Goal: Information Seeking & Learning: Learn about a topic

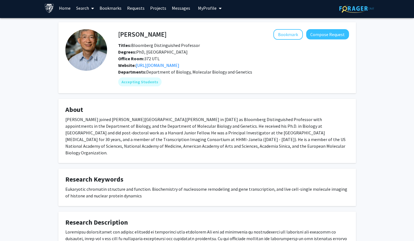
scroll to position [2, 0]
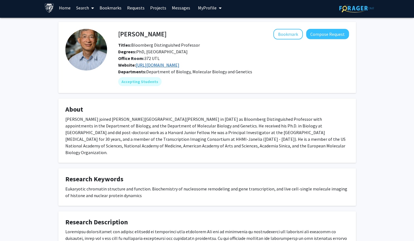
click at [151, 65] on link "https://carlwulab.com/" at bounding box center [158, 65] width 44 height 6
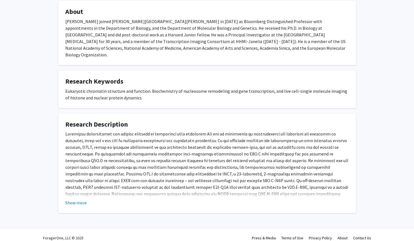
scroll to position [0, 0]
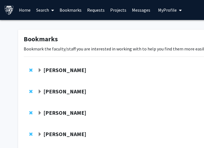
click at [60, 71] on strong "[PERSON_NAME]" at bounding box center [64, 70] width 43 height 7
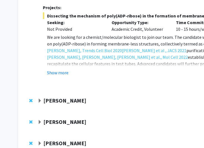
scroll to position [415, 0]
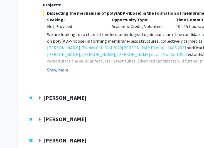
click at [60, 67] on button "Show more" at bounding box center [57, 70] width 21 height 7
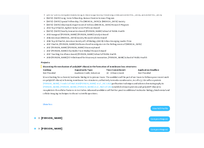
scroll to position [323, 0]
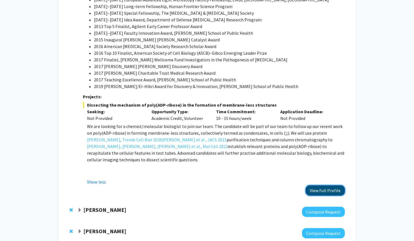
click at [203, 148] on button "View Full Profile" at bounding box center [324, 190] width 39 height 10
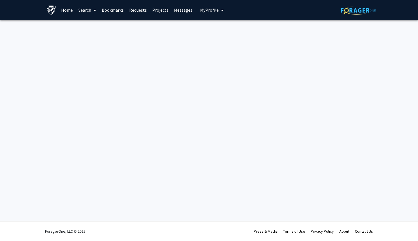
click at [331, 178] on div "Skip navigation Home Search Bookmarks Requests Projects Messages My Profile Mar…" at bounding box center [209, 120] width 418 height 241
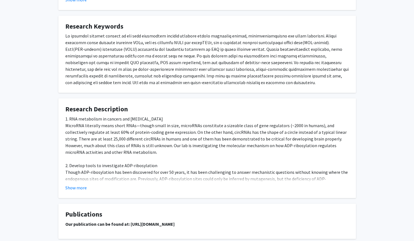
scroll to position [291, 0]
click at [67, 35] on div at bounding box center [206, 58] width 283 height 53
click at [80, 191] on fg-card "Research Description 1. RNA metabolism in cancers and [MEDICAL_DATA] MicroRNA l…" at bounding box center [206, 148] width 297 height 100
click at [81, 186] on button "Show more" at bounding box center [75, 187] width 21 height 7
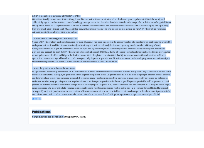
scroll to position [423, 0]
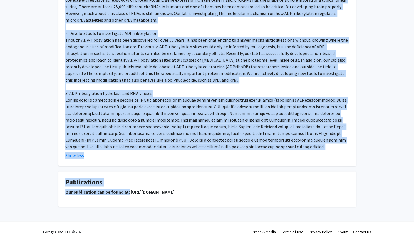
drag, startPoint x: 66, startPoint y: 19, endPoint x: 263, endPoint y: 146, distance: 235.1
copy div "My research program focuses on how gene regulation impacts diseases states incl…"
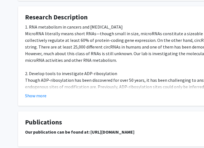
scroll to position [416, 0]
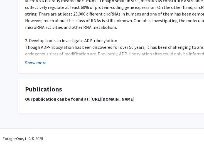
click at [36, 63] on button "Show more" at bounding box center [35, 62] width 21 height 7
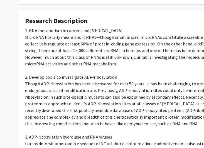
scroll to position [377, 0]
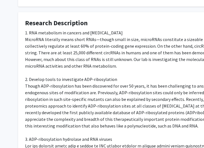
drag, startPoint x: 25, startPoint y: 33, endPoint x: 39, endPoint y: 67, distance: 36.3
click at [39, 67] on div "1. RNA metabolism in cancers and [MEDICAL_DATA] MicroRNA literally means short …" at bounding box center [166, 112] width 283 height 167
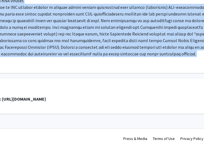
scroll to position [516, 126]
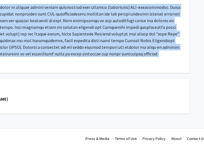
drag, startPoint x: 26, startPoint y: 10, endPoint x: 154, endPoint y: 56, distance: 135.8
copy div "Research Keywords My research program focuses on how gene regulation impacts di…"
